Goal: Transaction & Acquisition: Purchase product/service

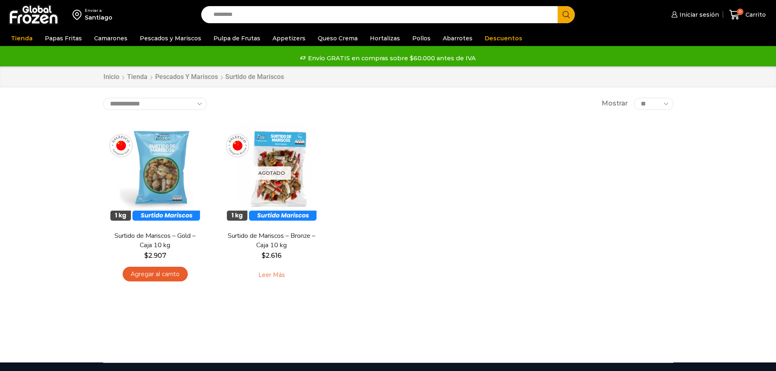
drag, startPoint x: 0, startPoint y: 0, endPoint x: 238, endPoint y: 12, distance: 237.9
click at [238, 12] on input "Search input" at bounding box center [381, 14] width 345 height 17
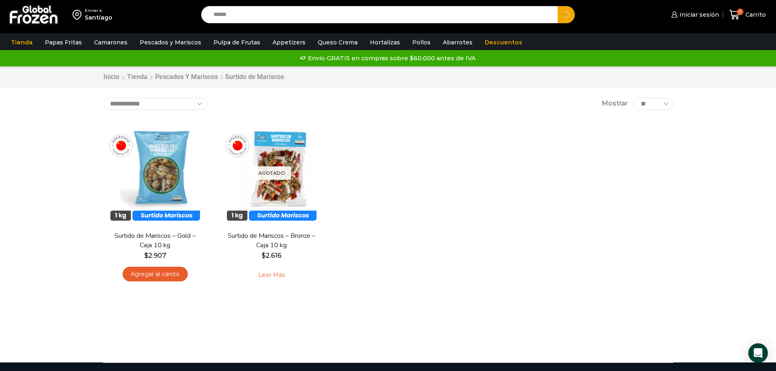
type input "******"
click at [558, 6] on button "Search" at bounding box center [566, 14] width 17 height 17
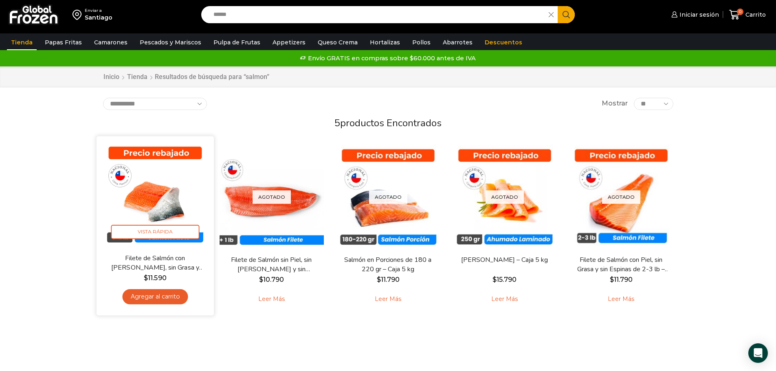
click at [166, 187] on img at bounding box center [155, 194] width 105 height 105
click at [151, 189] on img at bounding box center [155, 194] width 105 height 105
click at [158, 198] on img at bounding box center [155, 194] width 105 height 105
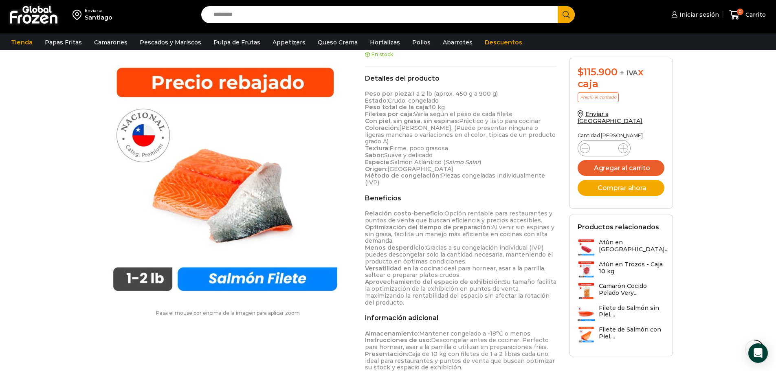
scroll to position [326, 0]
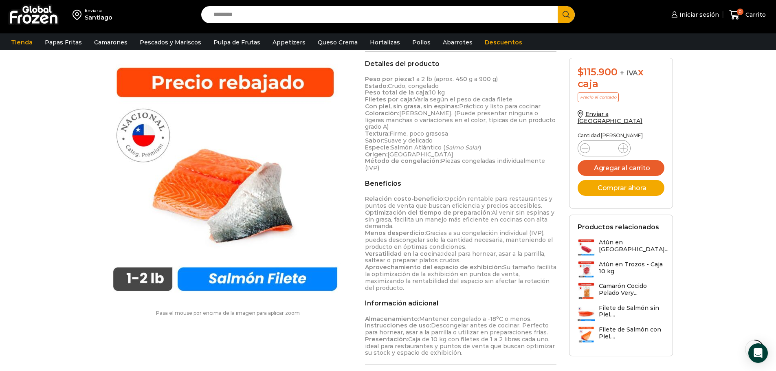
click at [242, 16] on input "Search input" at bounding box center [381, 14] width 345 height 17
type input "**********"
click at [558, 6] on button "Search" at bounding box center [566, 14] width 17 height 17
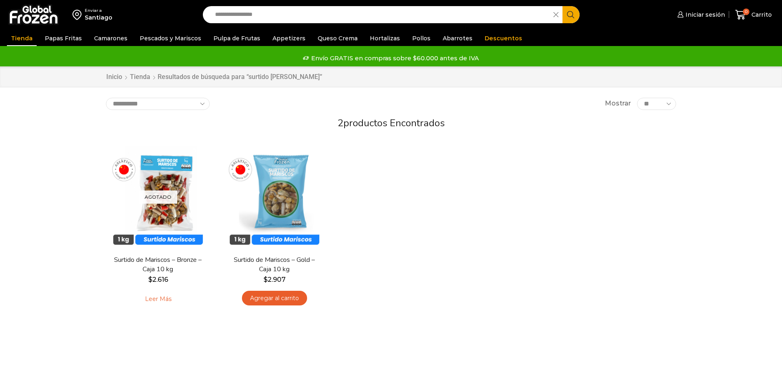
click at [266, 64] on div "Envío GRATIS en compras sobre $60.000 antes de IVA" at bounding box center [391, 58] width 780 height 12
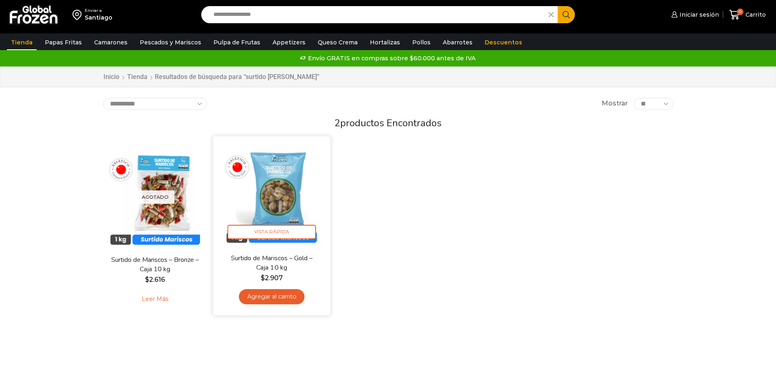
click at [272, 188] on img at bounding box center [271, 194] width 105 height 105
click at [308, 195] on img at bounding box center [271, 194] width 105 height 105
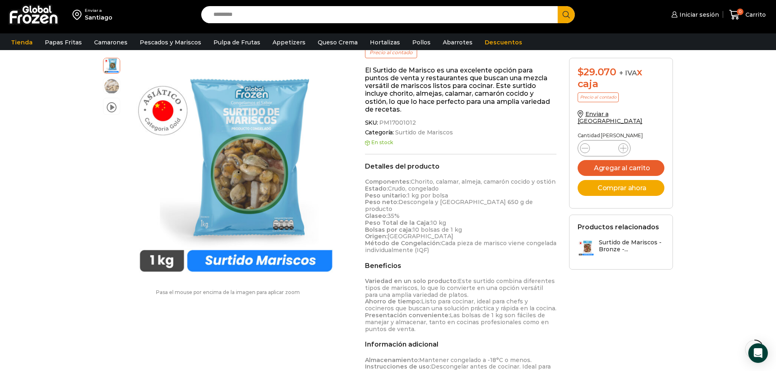
scroll to position [82, 0]
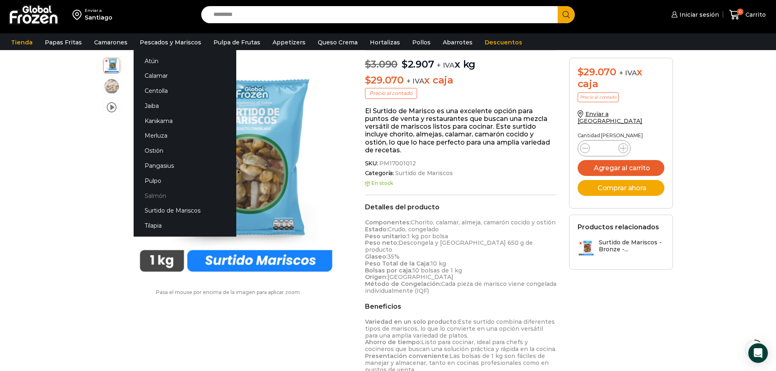
click at [155, 197] on link "Salmón" at bounding box center [185, 195] width 103 height 15
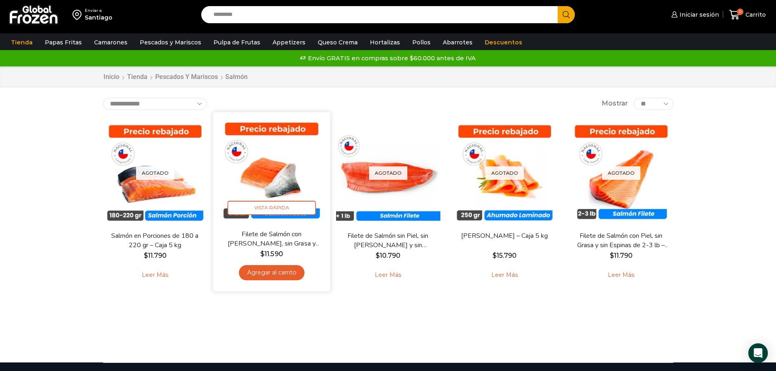
click at [274, 192] on img at bounding box center [271, 170] width 105 height 105
click at [274, 151] on img at bounding box center [271, 170] width 105 height 105
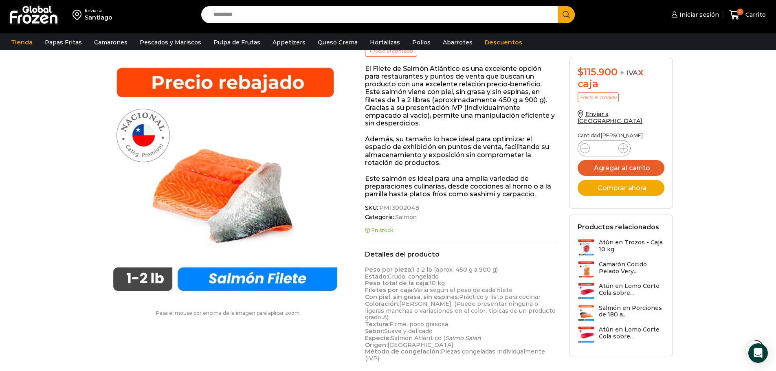
scroll to position [163, 0]
